Goal: Register for event/course

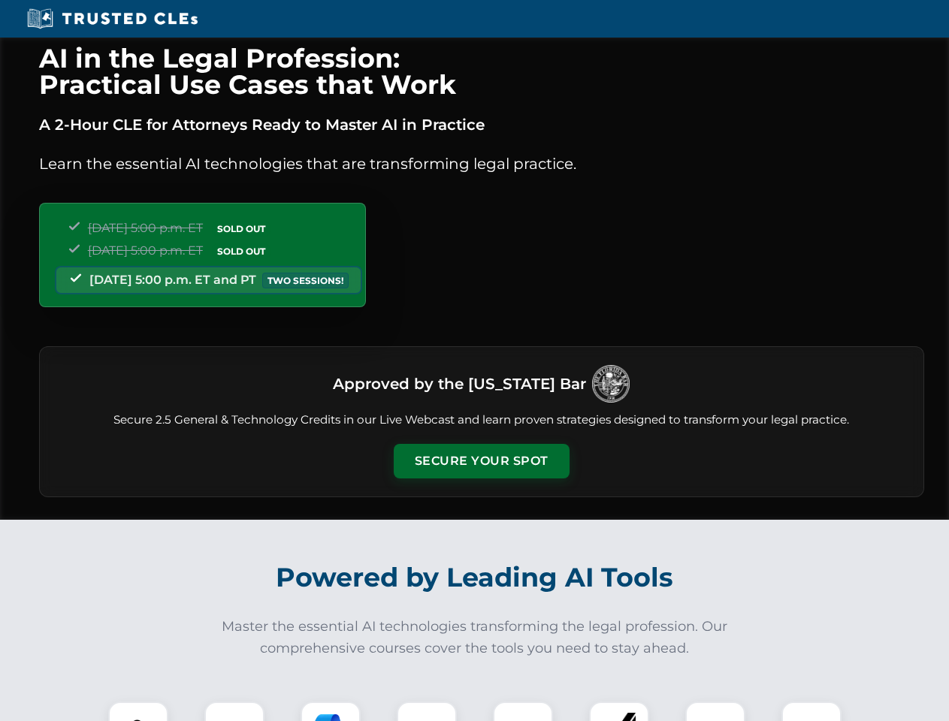
click at [481, 461] on button "Secure Your Spot" at bounding box center [482, 461] width 176 height 35
click at [138, 712] on img at bounding box center [138, 732] width 44 height 44
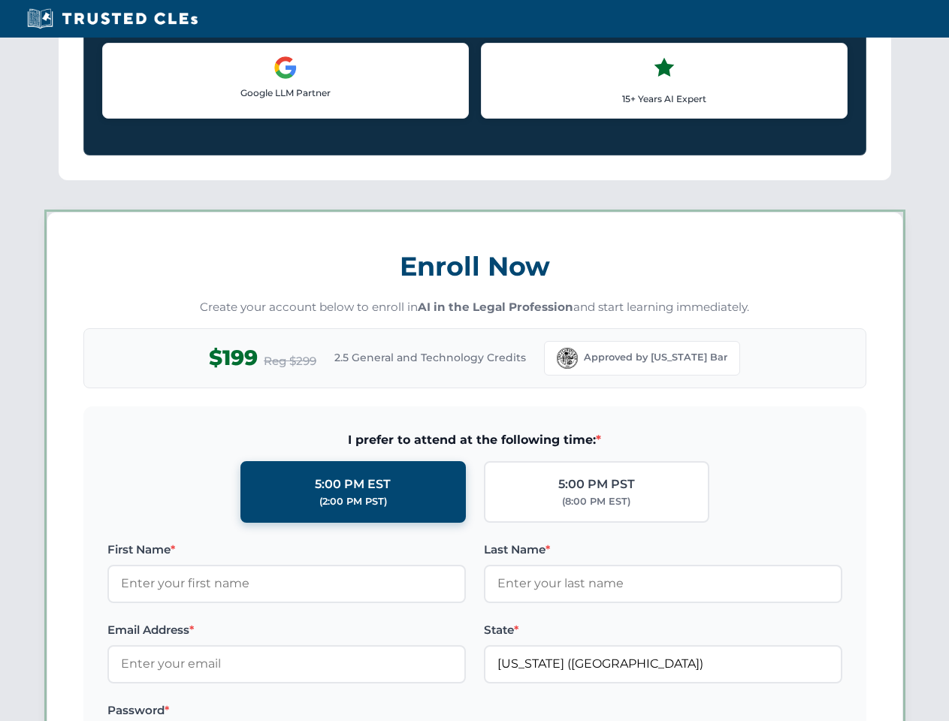
click at [331, 712] on label "Password *" at bounding box center [286, 711] width 358 height 18
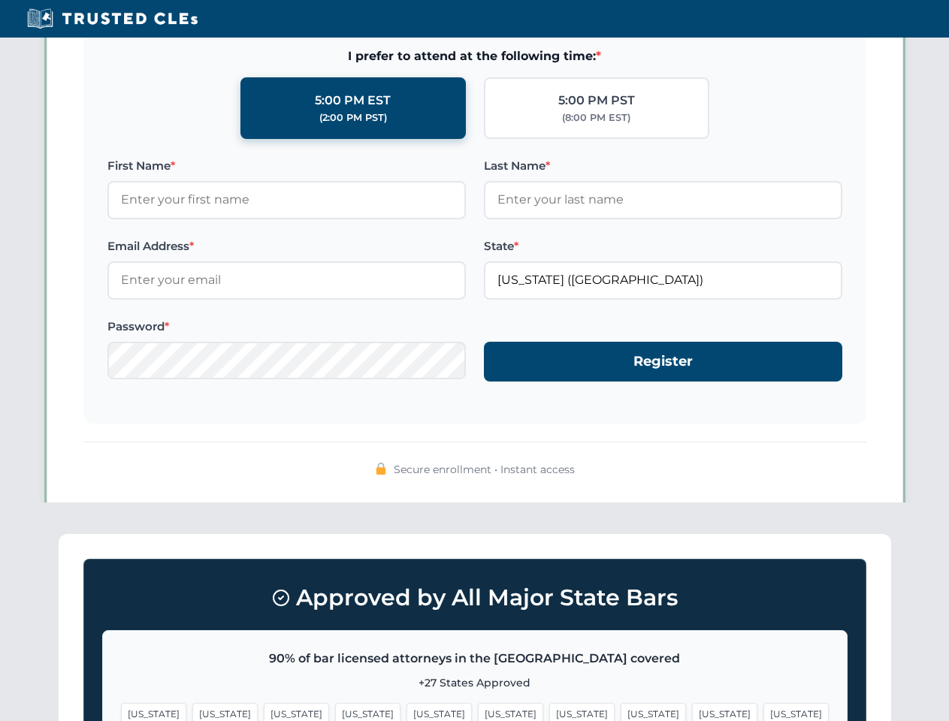
click at [692, 712] on span "[US_STATE]" at bounding box center [724, 714] width 65 height 22
